Goal: Contribute content

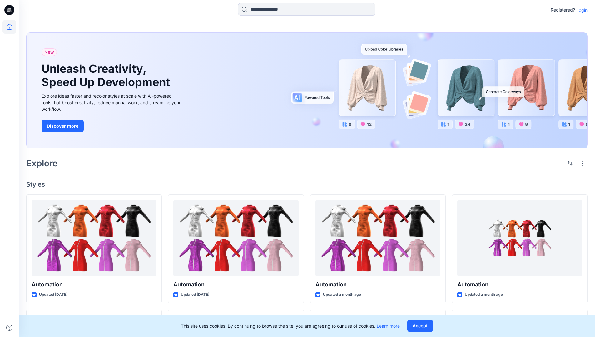
click at [580, 10] on p "Login" at bounding box center [581, 10] width 11 height 7
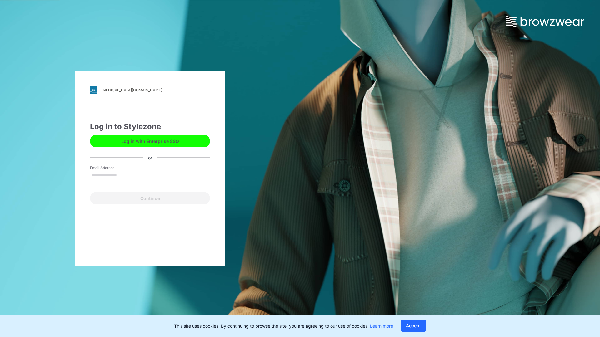
click at [123, 175] on input "Email Address" at bounding box center [150, 175] width 120 height 9
type input "**********"
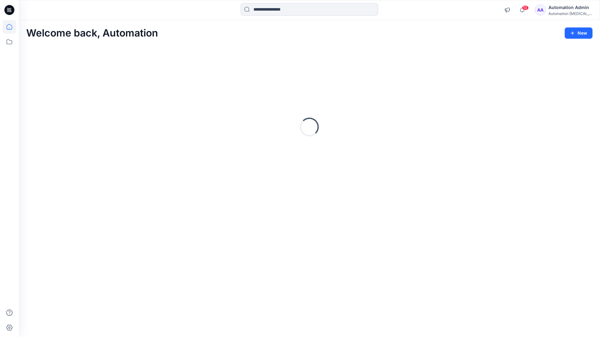
click at [12, 27] on icon at bounding box center [10, 27] width 6 height 6
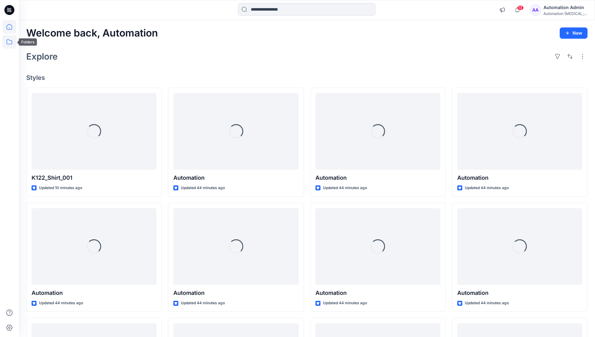
click at [10, 44] on icon at bounding box center [9, 42] width 14 height 14
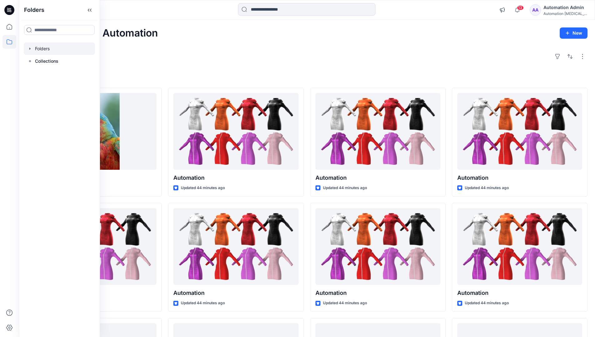
click at [58, 48] on div at bounding box center [59, 48] width 71 height 12
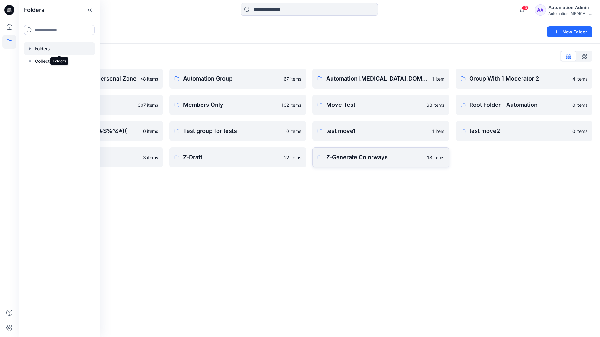
click at [394, 157] on p "Z-Generate Colorways" at bounding box center [374, 157] width 97 height 9
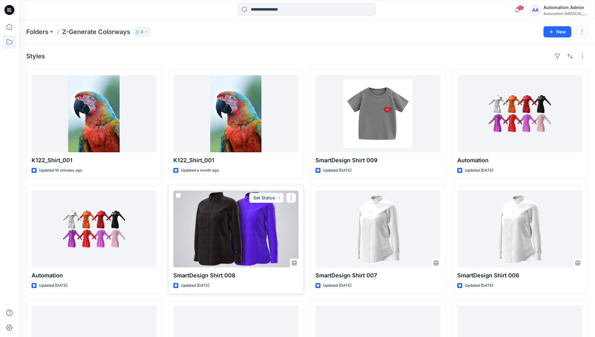
click at [181, 194] on span at bounding box center [178, 195] width 5 height 5
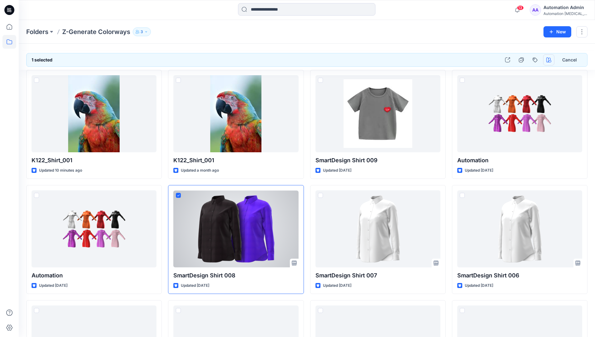
click at [549, 60] on icon "button" at bounding box center [548, 59] width 5 height 5
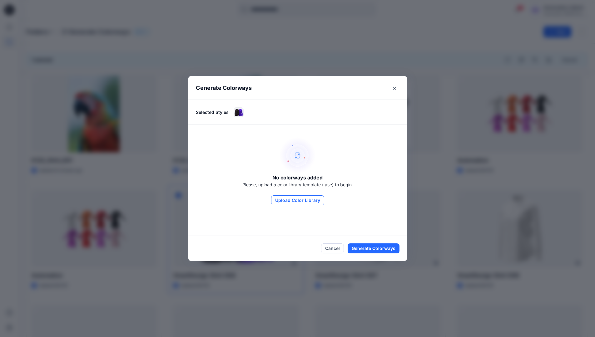
click at [307, 201] on button "Upload Color Library" at bounding box center [297, 201] width 53 height 10
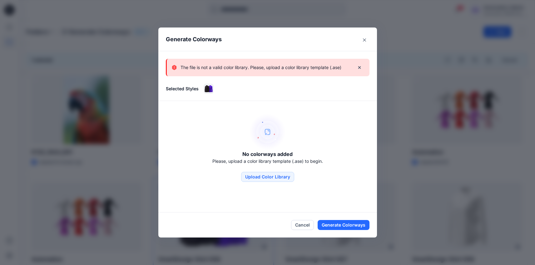
click at [310, 71] on p "The file is not a valid color library. Please, upload a color library template …" at bounding box center [261, 67] width 161 height 7
click at [366, 38] on icon "Close" at bounding box center [364, 39] width 3 height 3
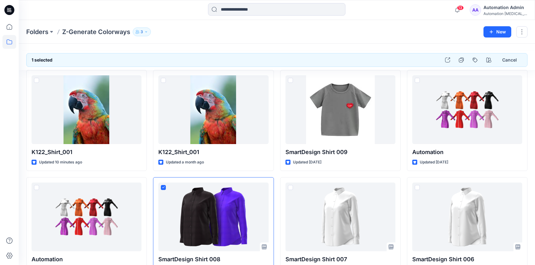
click at [499, 11] on div "Automation testim..." at bounding box center [506, 13] width 44 height 5
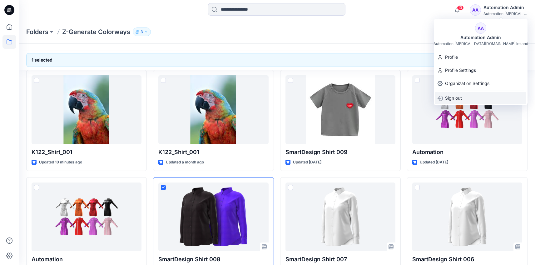
click at [476, 98] on div "Sign out" at bounding box center [480, 98] width 91 height 12
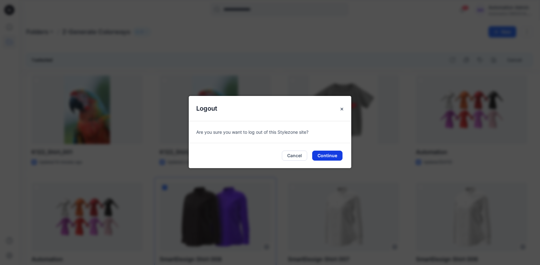
click at [337, 155] on button "Continue" at bounding box center [327, 156] width 30 height 10
